Goal: Task Accomplishment & Management: Use online tool/utility

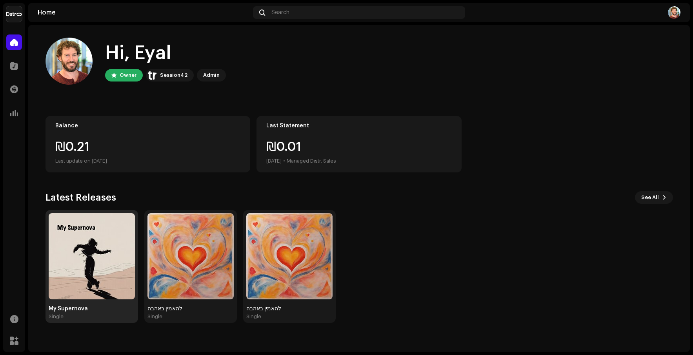
click at [118, 271] on img at bounding box center [92, 256] width 86 height 86
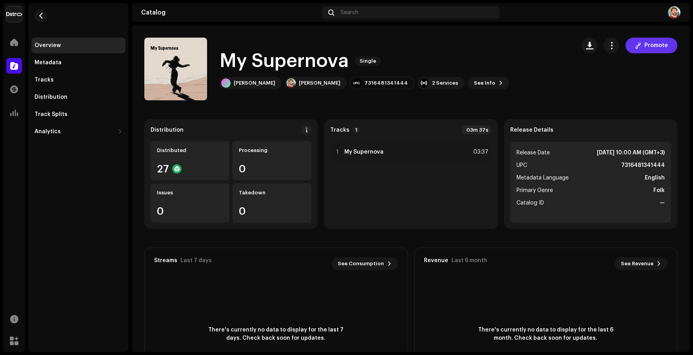
click at [635, 46] on span at bounding box center [638, 45] width 6 height 6
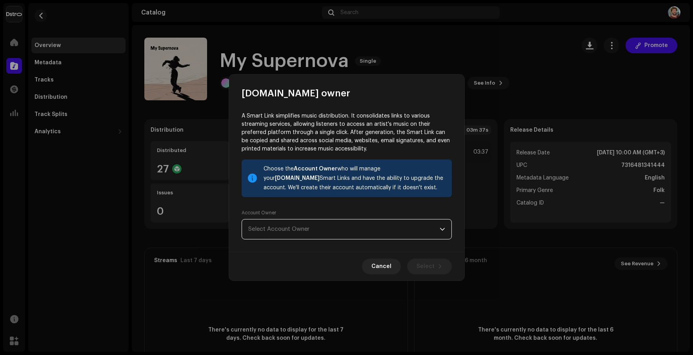
click at [321, 224] on span "Select Account Owner" at bounding box center [343, 230] width 191 height 20
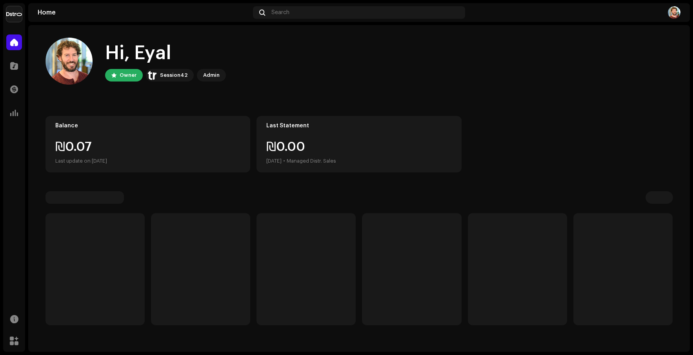
click at [324, 273] on p-skeleton at bounding box center [306, 269] width 99 height 112
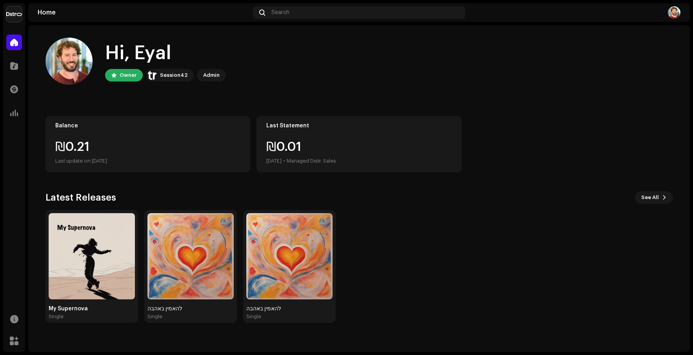
click at [663, 15] on div at bounding box center [574, 12] width 212 height 13
click at [673, 15] on img at bounding box center [674, 12] width 13 height 13
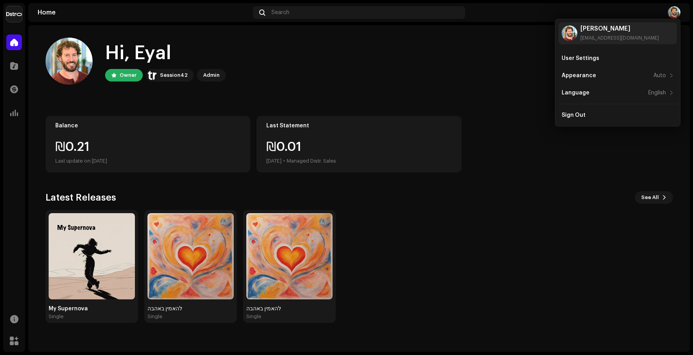
click at [526, 69] on div "Hi, Eyal Owner Session42 Admin" at bounding box center [360, 61] width 628 height 47
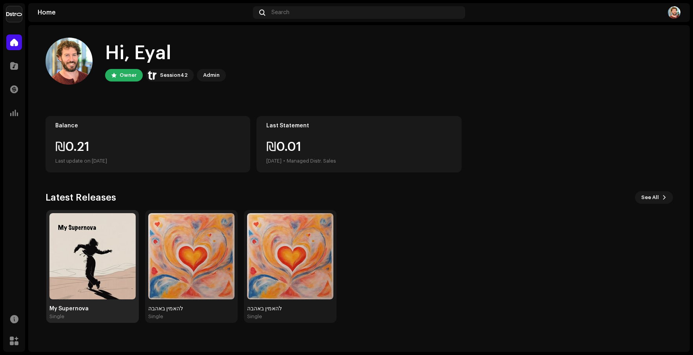
click at [75, 260] on img at bounding box center [92, 256] width 86 height 86
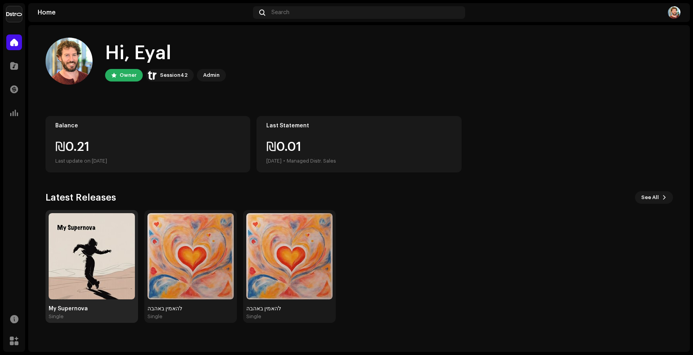
click at [126, 273] on img at bounding box center [92, 256] width 86 height 86
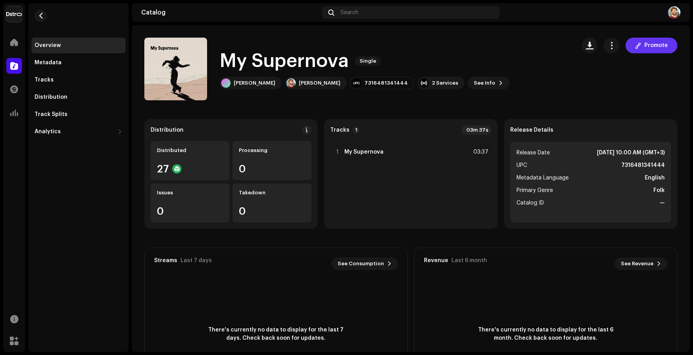
click at [632, 42] on button "Promote" at bounding box center [652, 46] width 52 height 16
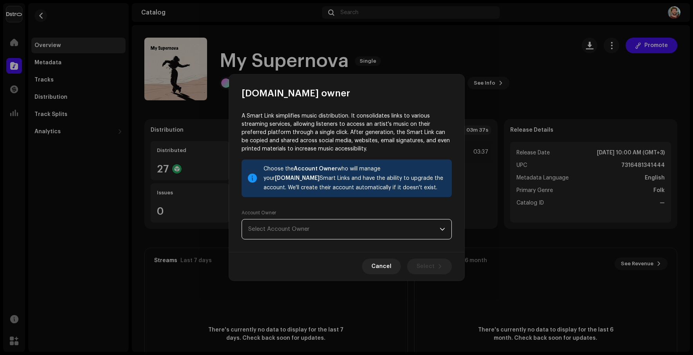
click at [361, 235] on span "Select Account Owner" at bounding box center [343, 230] width 191 height 20
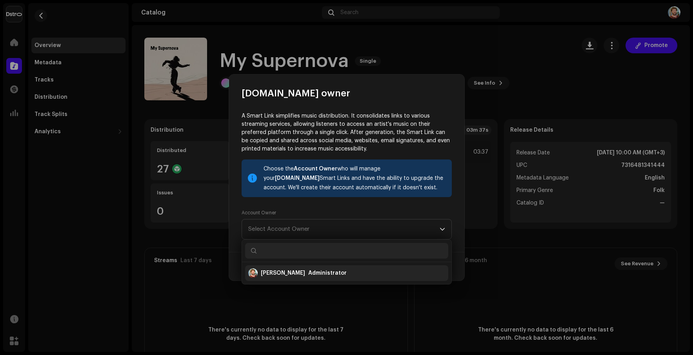
click at [333, 271] on div "Eyal Cohen Administrator" at bounding box center [346, 273] width 197 height 19
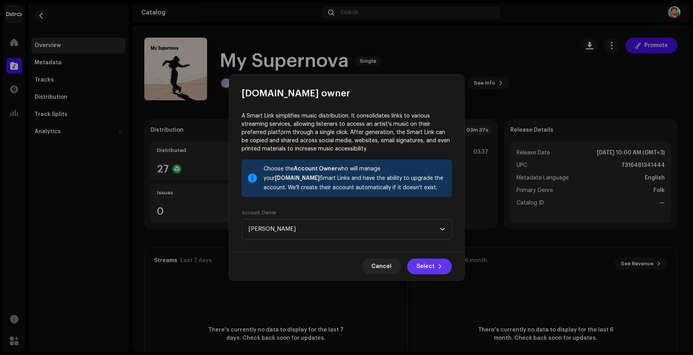
click at [427, 265] on span "Select" at bounding box center [426, 267] width 18 height 16
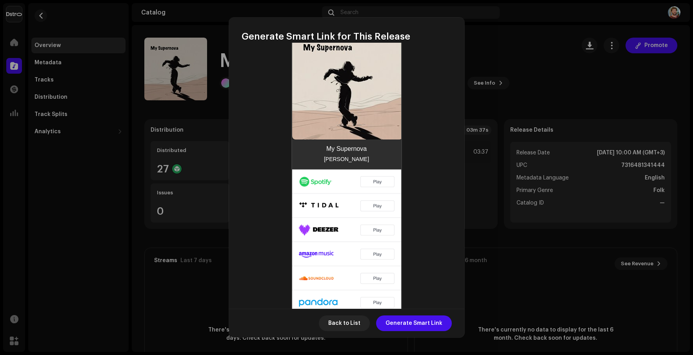
scroll to position [209, 0]
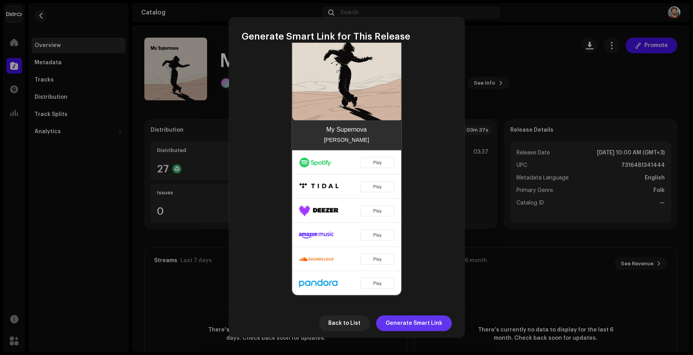
click at [411, 329] on span "Generate Smart Link" at bounding box center [414, 324] width 57 height 16
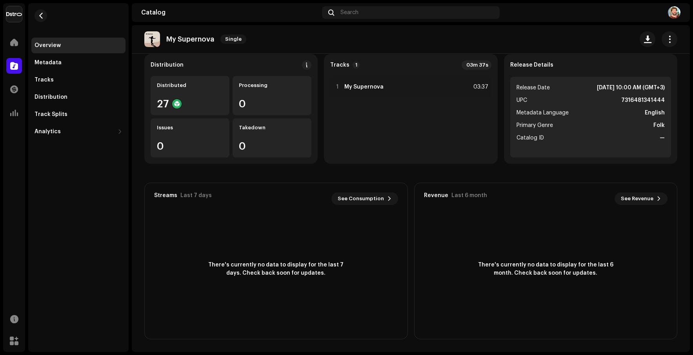
scroll to position [0, 0]
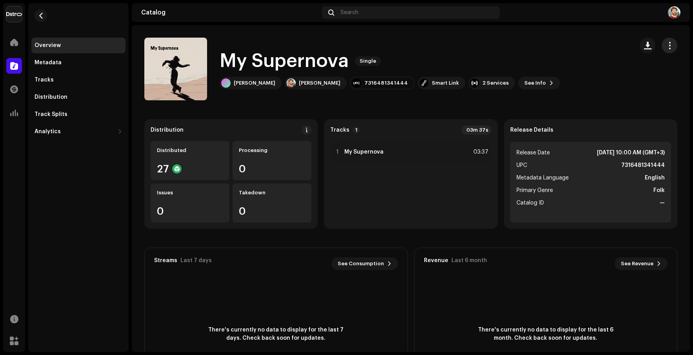
click at [662, 47] on button "button" at bounding box center [670, 46] width 16 height 16
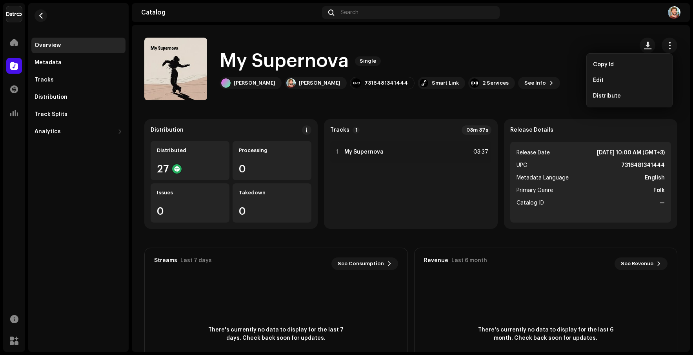
click at [610, 44] on div "My Supernova Single Eyal Cohen Eyal Cohen 7316481341444 Smart Link 2 Services S…" at bounding box center [385, 69] width 483 height 63
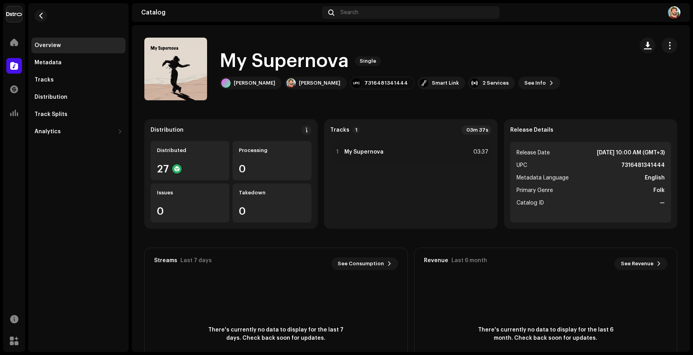
click at [675, 15] on img at bounding box center [674, 12] width 13 height 13
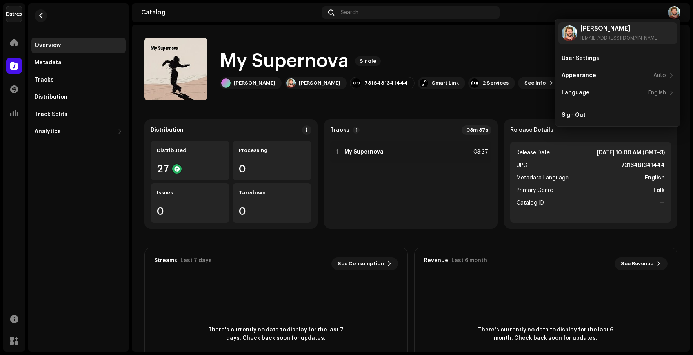
click at [532, 60] on div "My Supernova Single Eyal Cohen Eyal Cohen 7316481341444 Smart Link 2 Services S…" at bounding box center [385, 69] width 483 height 63
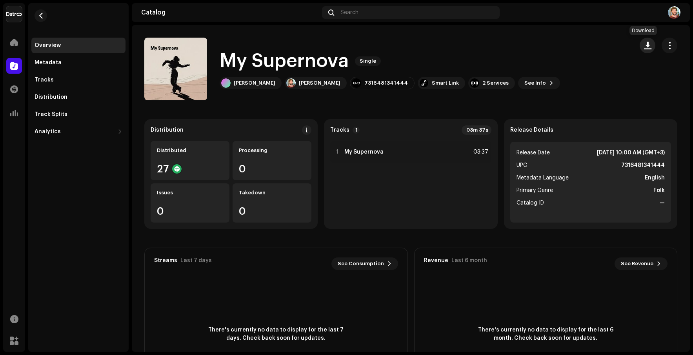
click at [643, 50] on button "button" at bounding box center [648, 46] width 16 height 16
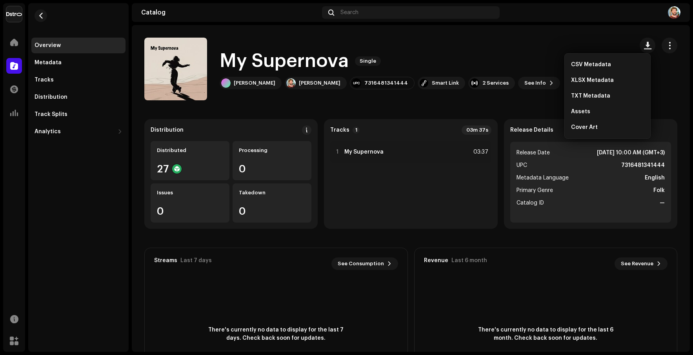
click at [515, 65] on div "My Supernova Single" at bounding box center [390, 61] width 340 height 25
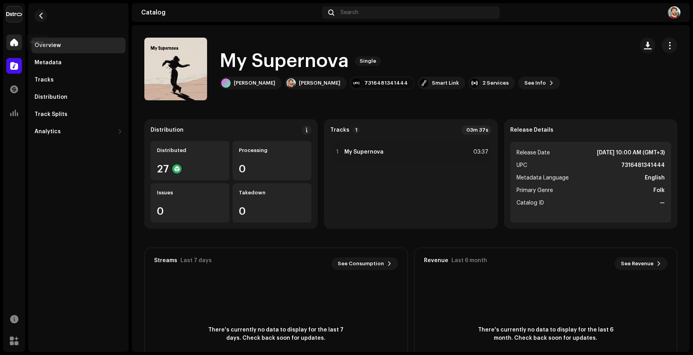
click at [17, 46] on span at bounding box center [14, 42] width 8 height 6
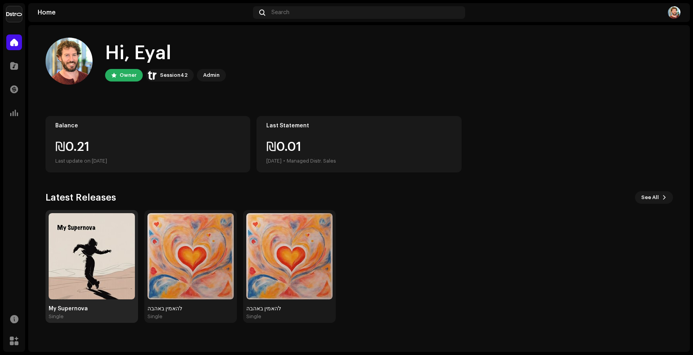
click at [114, 248] on img at bounding box center [92, 256] width 86 height 86
click at [91, 271] on img at bounding box center [92, 256] width 86 height 86
click at [76, 311] on div "My Supernova" at bounding box center [92, 309] width 86 height 6
click at [58, 302] on div "My Supernova Single" at bounding box center [92, 266] width 86 height 107
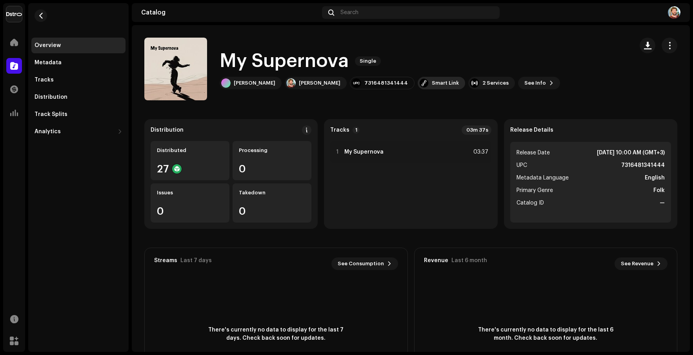
click at [432, 84] on div "Smart Link" at bounding box center [445, 83] width 27 height 6
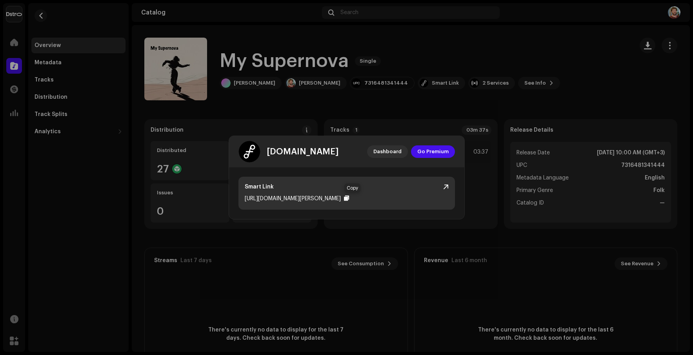
click at [349, 198] on div at bounding box center [346, 198] width 5 height 6
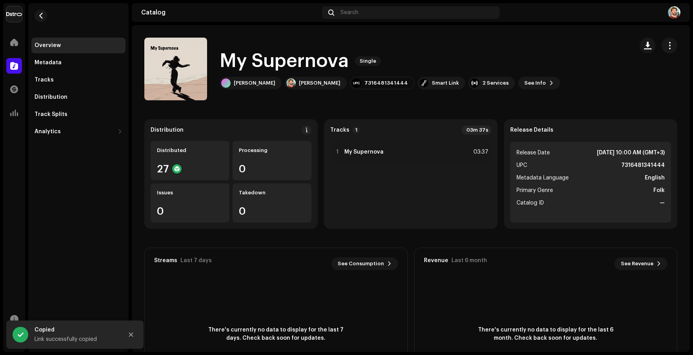
click at [498, 66] on div "feature.fm Dashboard Go Premium Smart Link https://ffm.to/eyal-cohen-my-superno…" at bounding box center [346, 177] width 693 height 355
